Goal: Check status: Check status

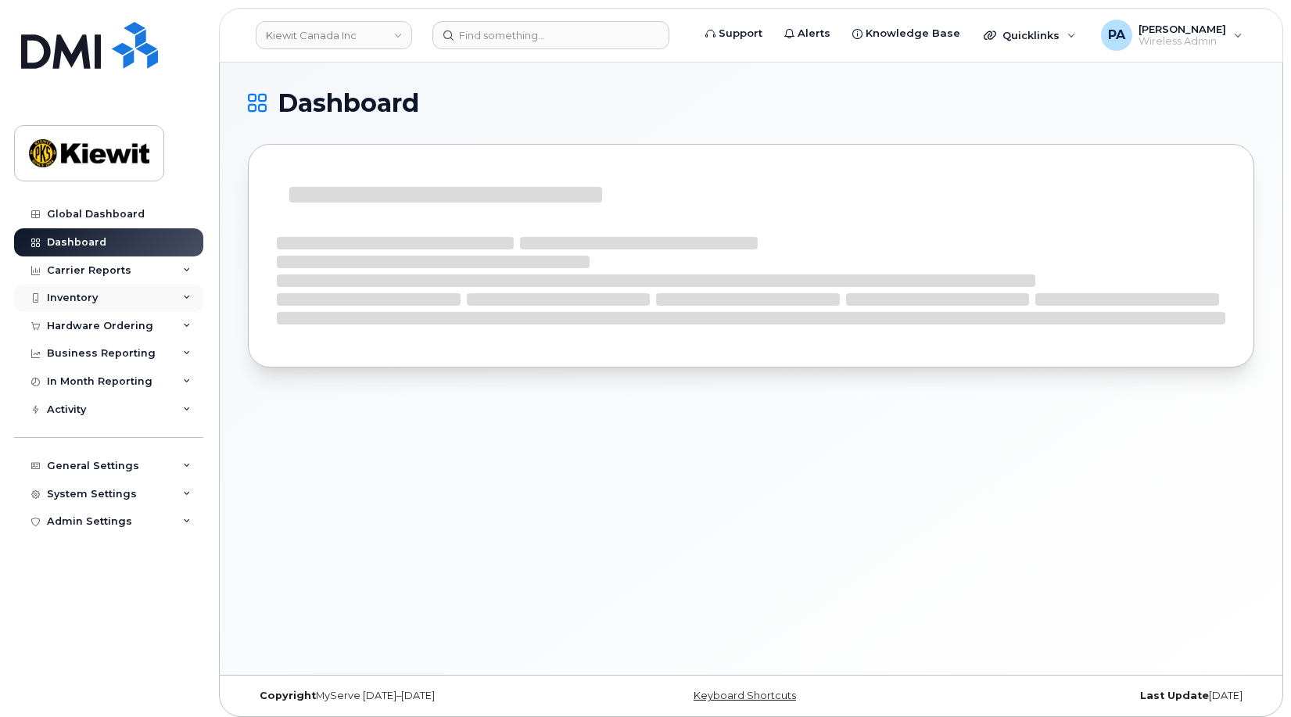
click at [99, 297] on div "Inventory" at bounding box center [108, 298] width 189 height 28
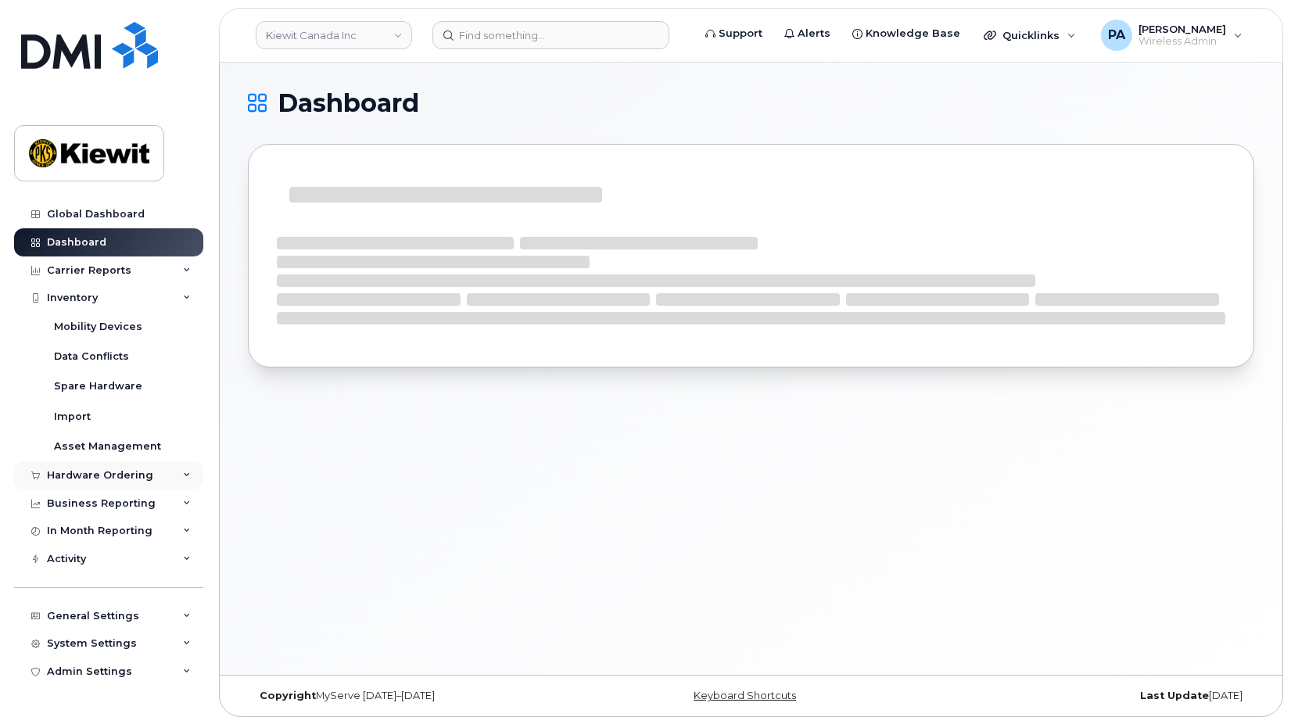
click at [99, 480] on div "Hardware Ordering" at bounding box center [100, 475] width 106 height 13
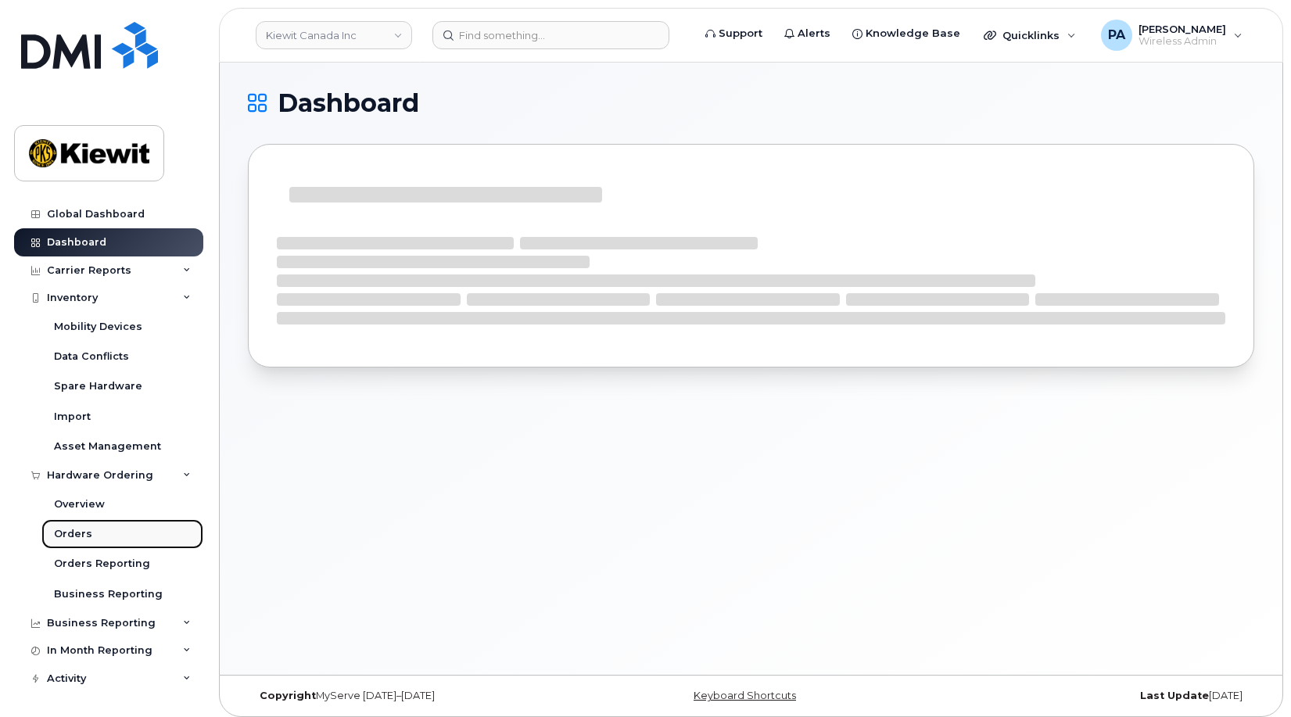
click at [80, 537] on div "Orders" at bounding box center [73, 534] width 38 height 14
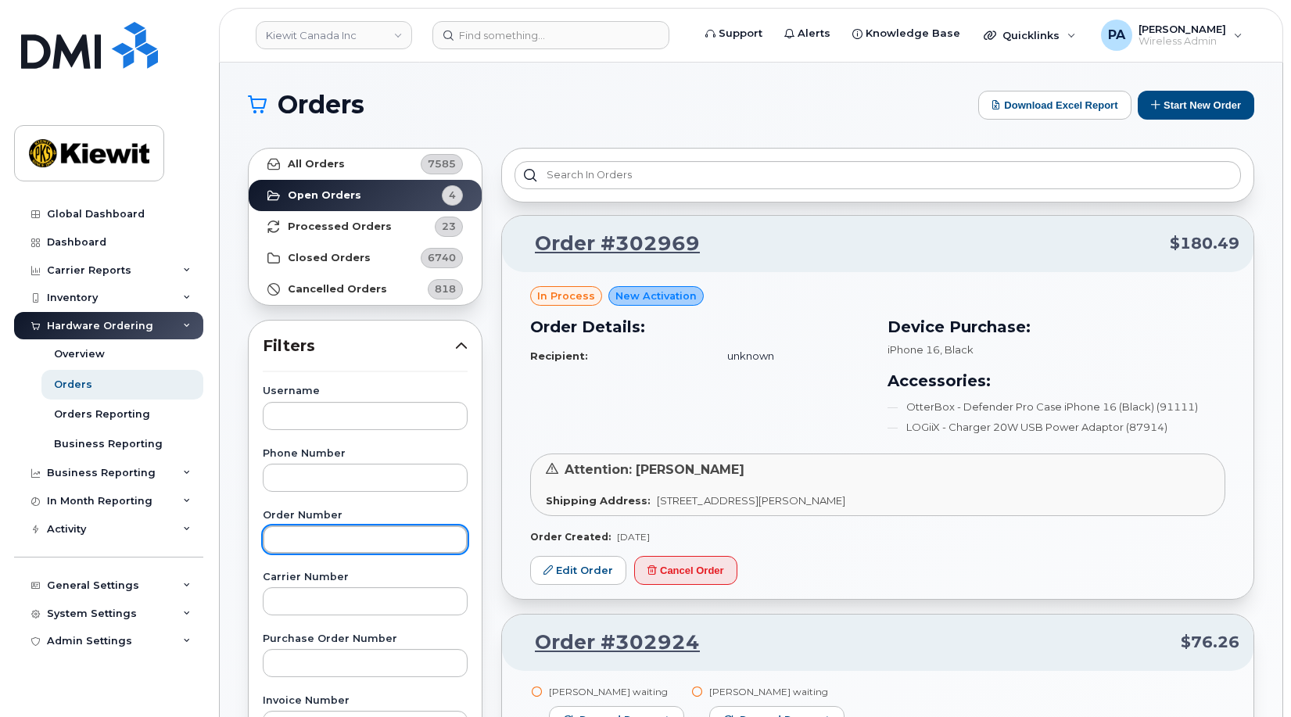
click at [325, 539] on input "text" at bounding box center [365, 539] width 205 height 28
type input "303062"
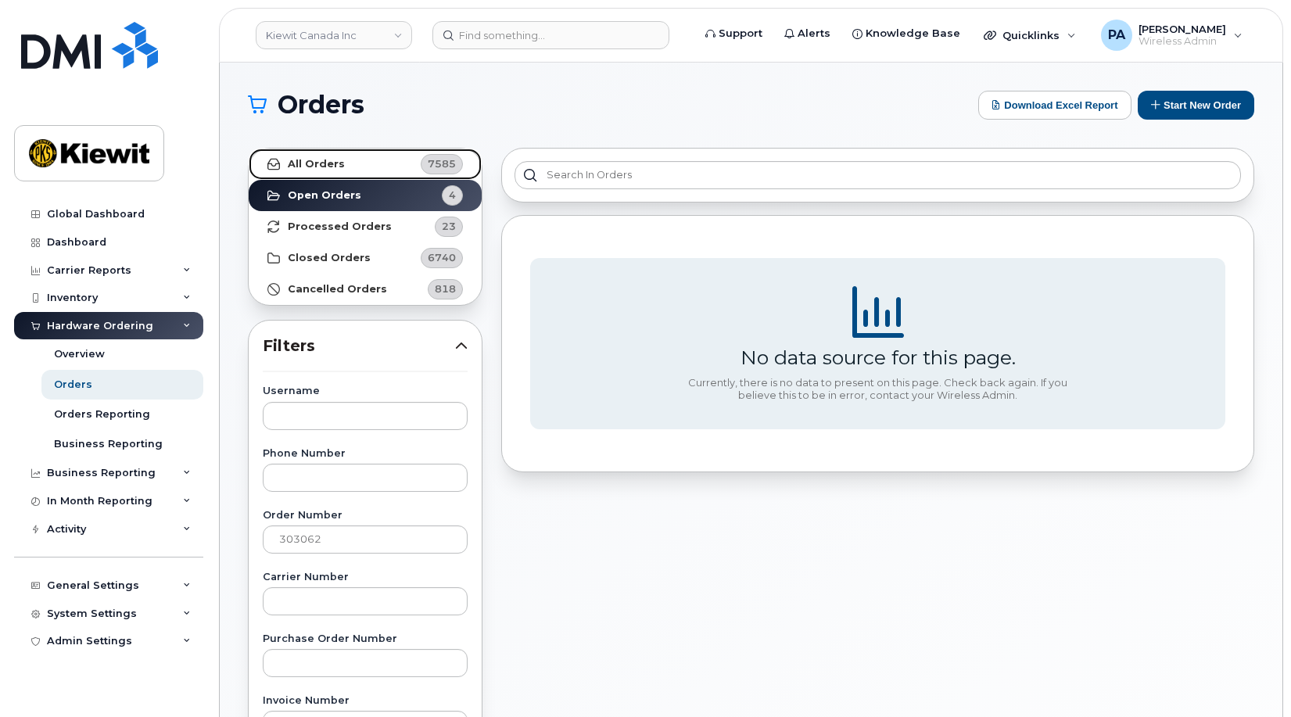
click at [376, 165] on link "All Orders 7585" at bounding box center [365, 164] width 233 height 31
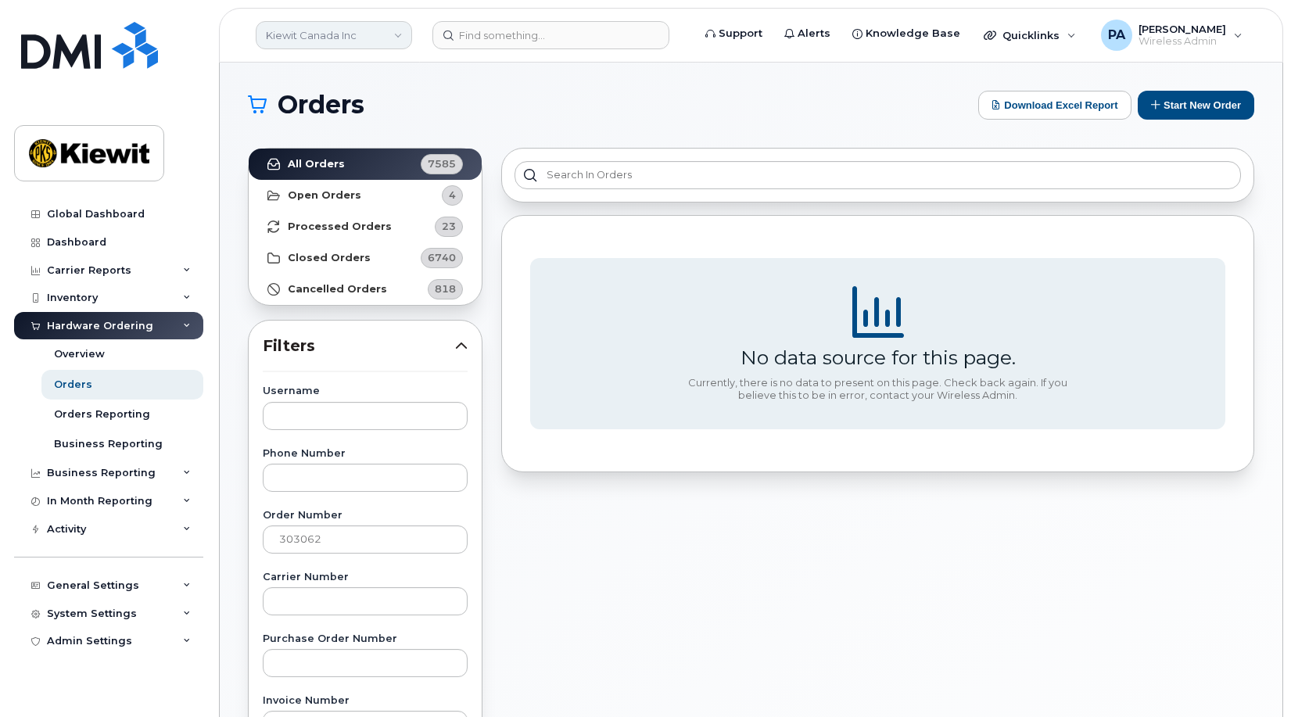
click at [367, 34] on link "Kiewit Canada Inc" at bounding box center [334, 35] width 156 height 28
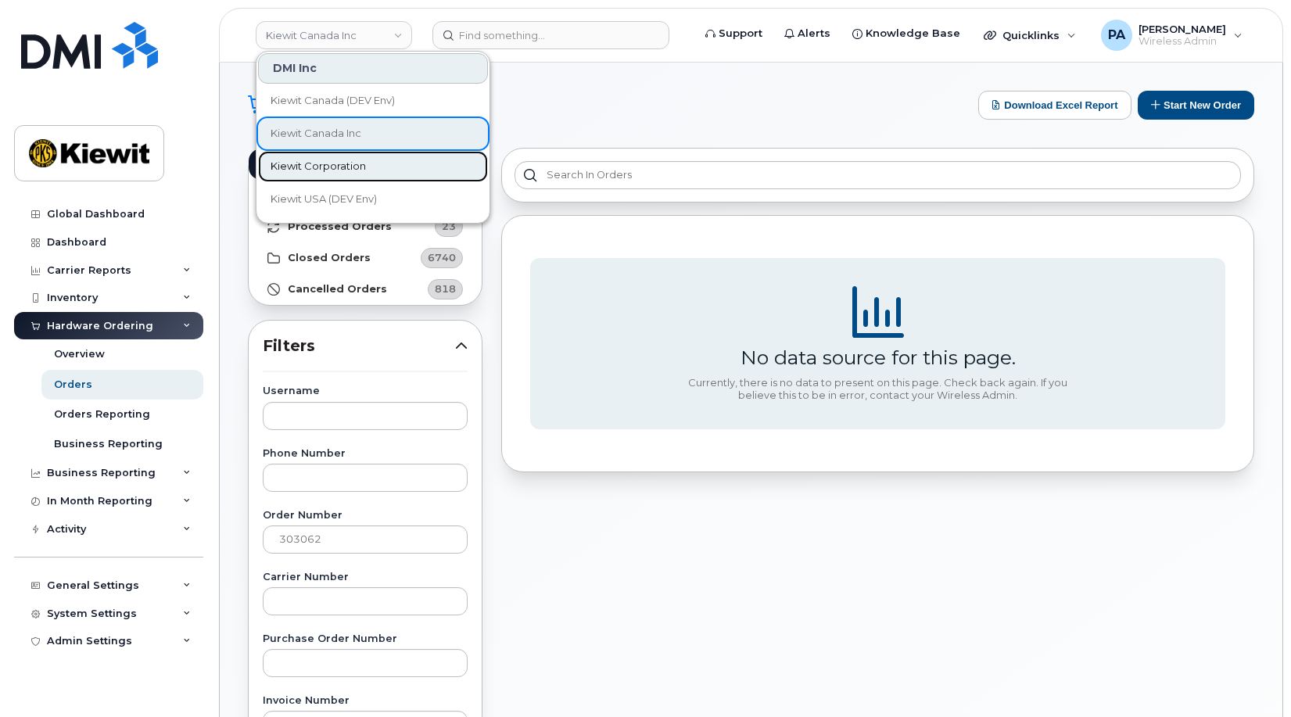
click at [349, 165] on span "Kiewit Corporation" at bounding box center [318, 167] width 95 height 16
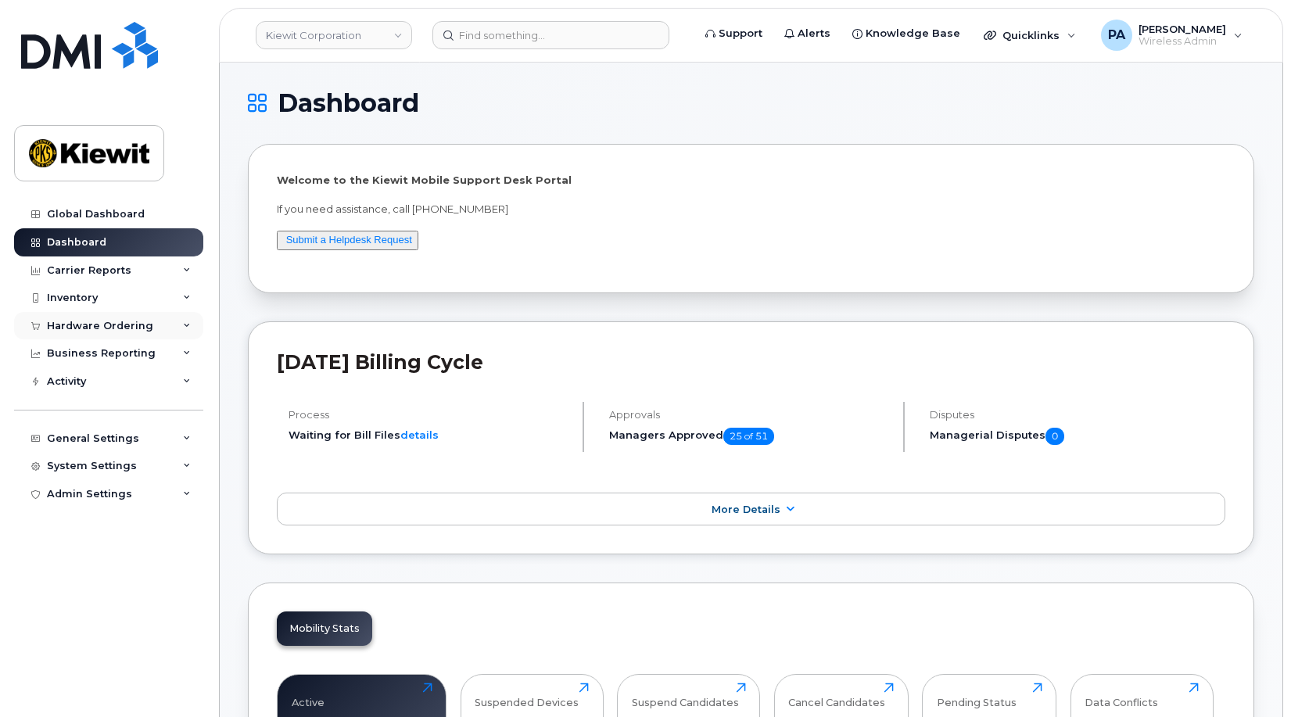
click at [80, 324] on div "Hardware Ordering" at bounding box center [100, 326] width 106 height 13
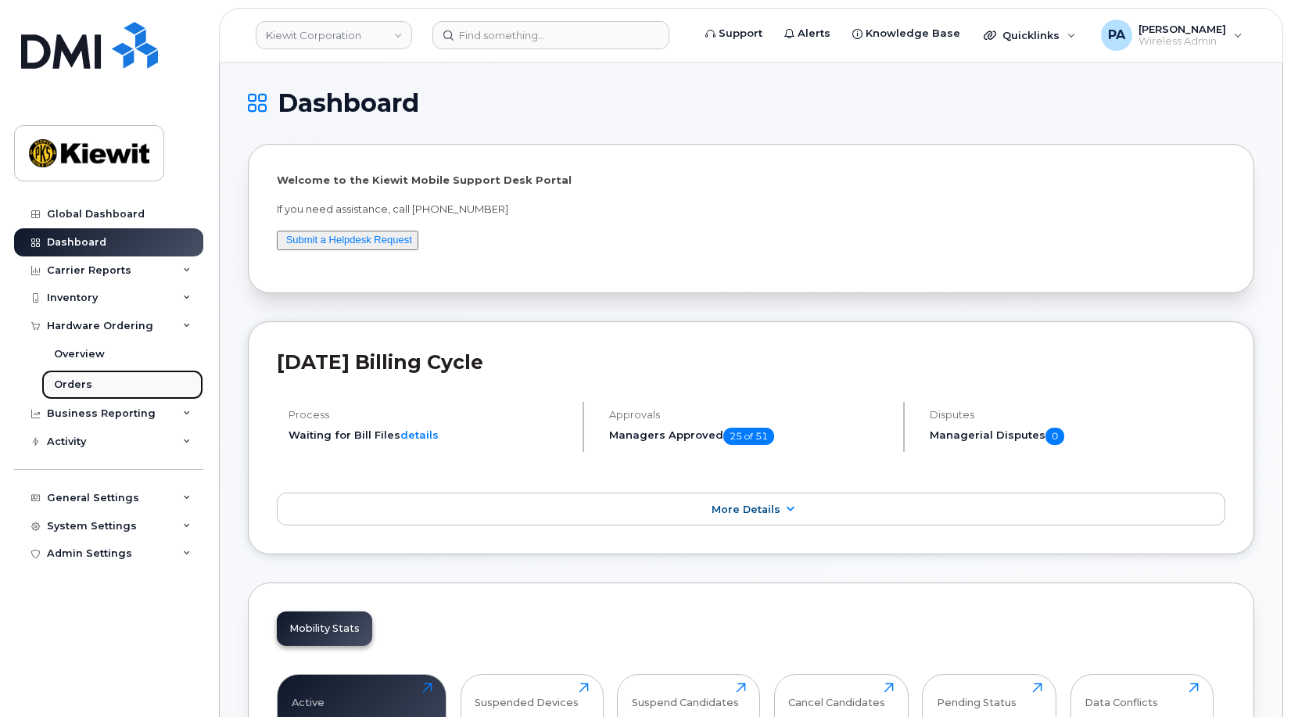
click at [70, 383] on div "Orders" at bounding box center [73, 385] width 38 height 14
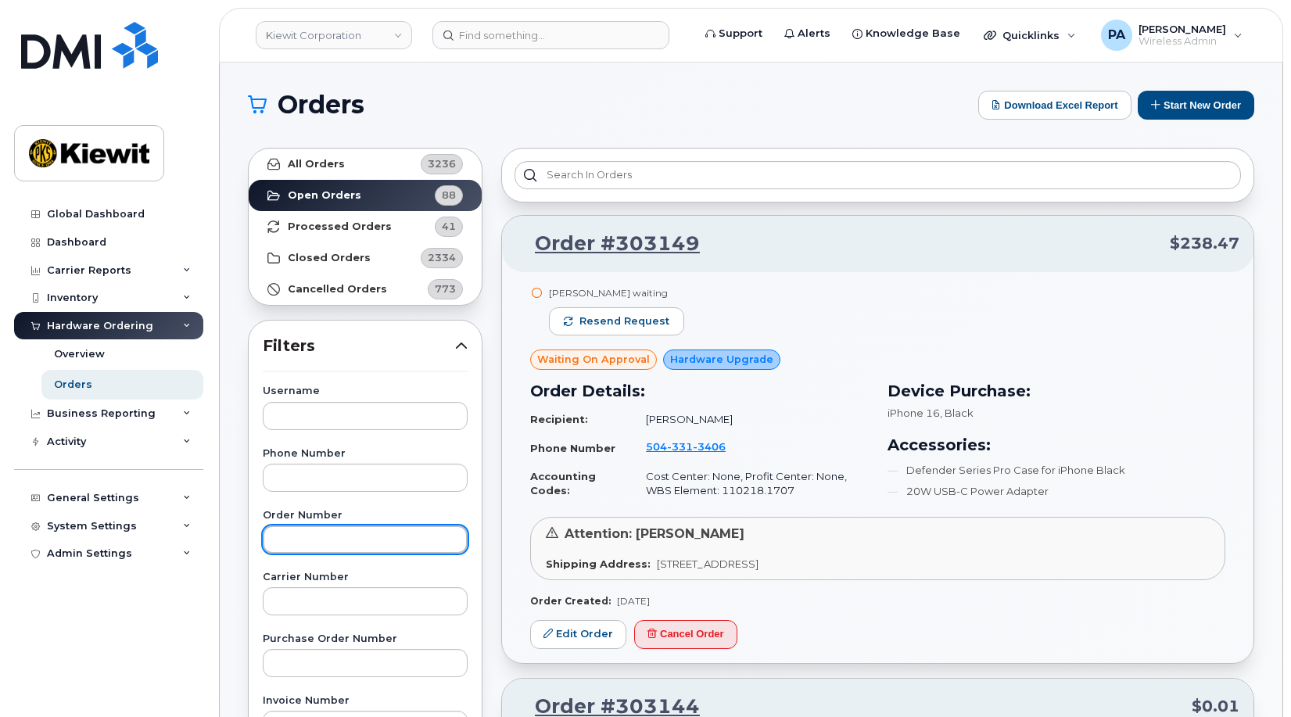
click at [360, 539] on input "text" at bounding box center [365, 539] width 205 height 28
paste input "RFC0212288"
drag, startPoint x: 353, startPoint y: 536, endPoint x: 135, endPoint y: 536, distance: 217.4
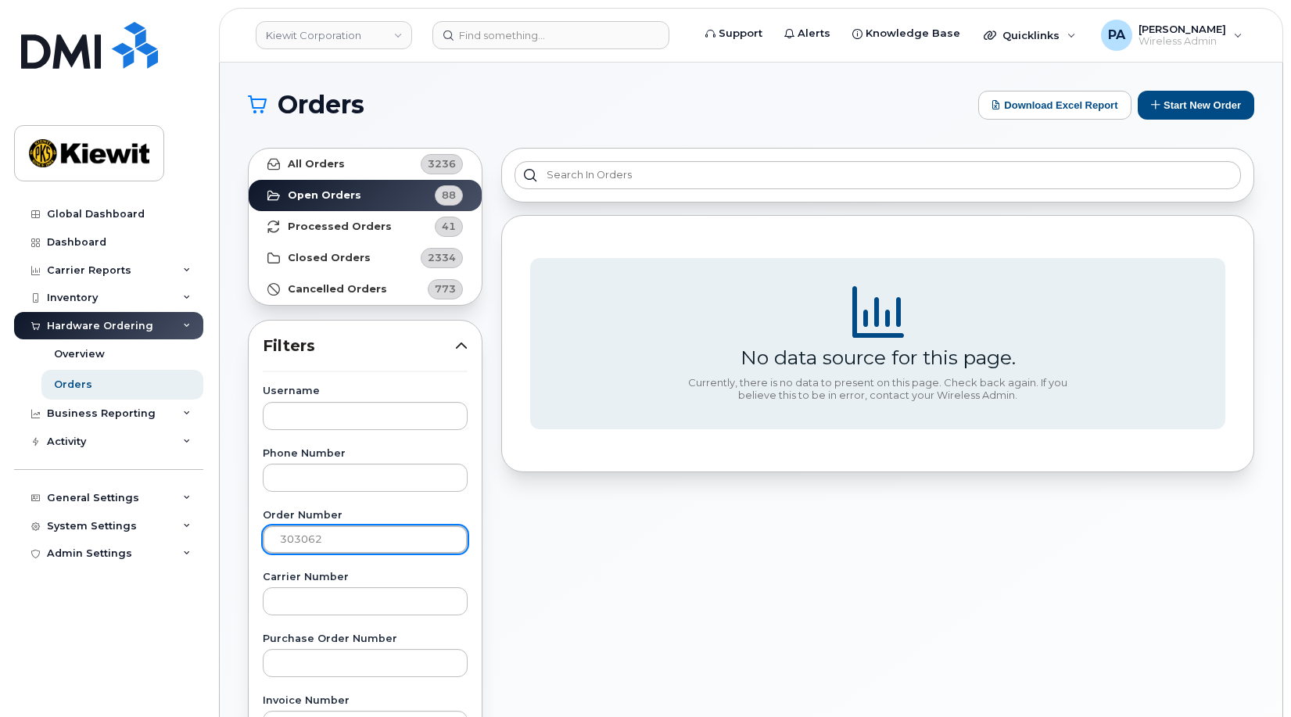
drag, startPoint x: 336, startPoint y: 541, endPoint x: 203, endPoint y: 535, distance: 133.9
click at [220, 535] on div "Kiewit Corporation Support Alerts Knowledge Base Quicklinks Suspend / Cancel De…" at bounding box center [751, 659] width 1063 height 1193
type input "303062"
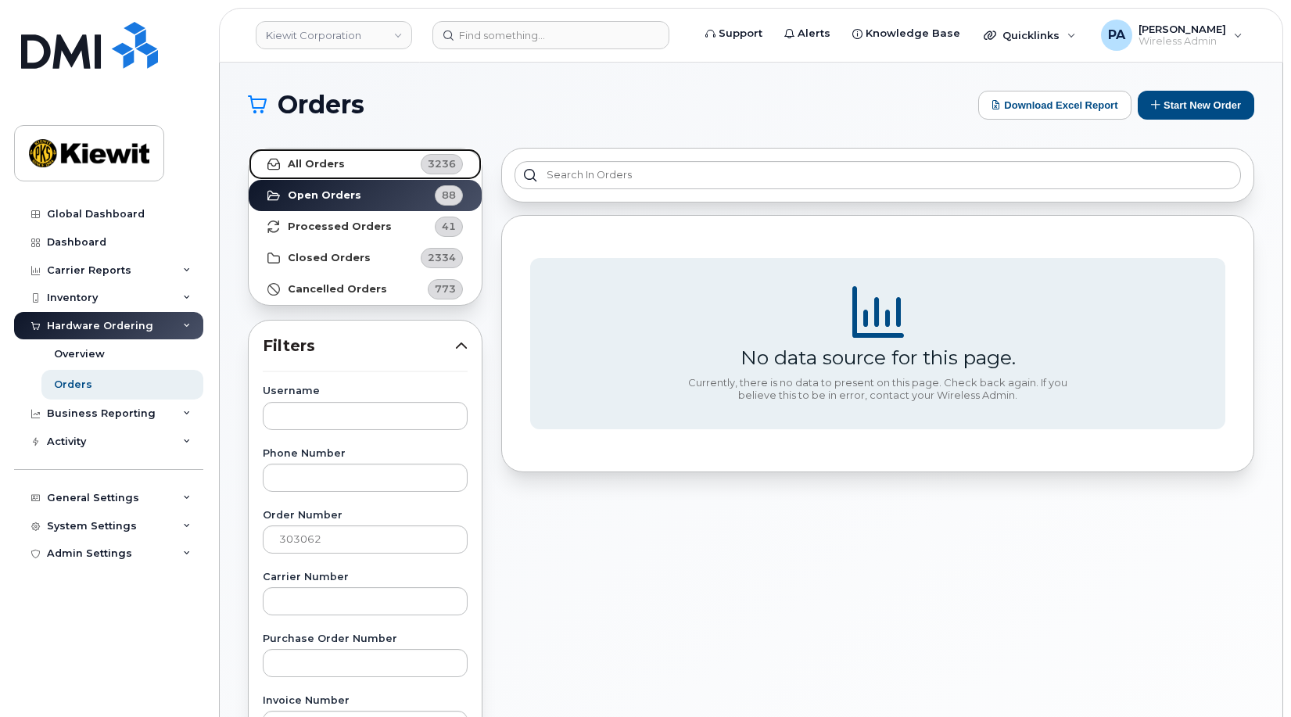
click at [441, 152] on link "All Orders 3236" at bounding box center [365, 164] width 233 height 31
